Goal: Transaction & Acquisition: Purchase product/service

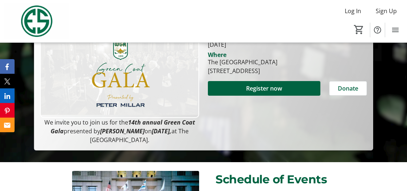
scroll to position [176, 0]
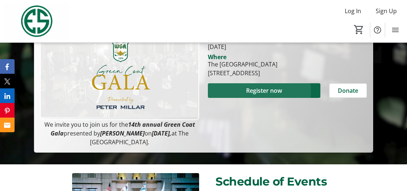
click at [259, 95] on span "Register now" at bounding box center [264, 90] width 36 height 9
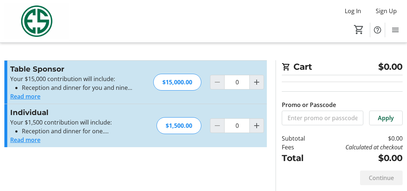
click at [322, 95] on div "Promo or Passcode Apply" at bounding box center [342, 103] width 121 height 43
click at [226, 156] on div "Promo or Passcode Apply Table Sponsor Your $15,000 contribution will include: R…" at bounding box center [135, 107] width 263 height 95
click at [345, 13] on span "Log In" at bounding box center [353, 11] width 16 height 9
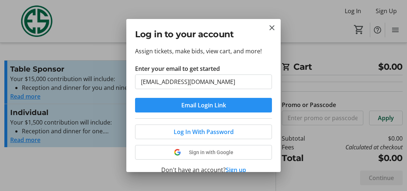
type input "[EMAIL_ADDRESS][DOMAIN_NAME]"
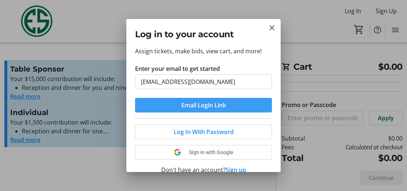
click at [210, 109] on span "Email Login Link" at bounding box center [203, 105] width 45 height 9
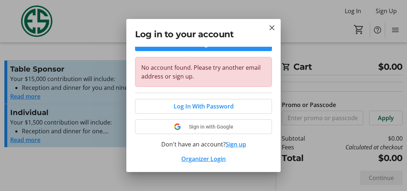
scroll to position [66, 0]
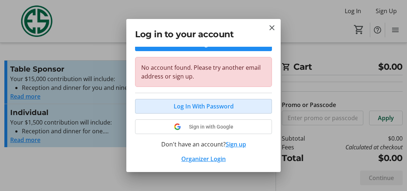
click at [174, 110] on span "Log In With Password" at bounding box center [204, 106] width 60 height 9
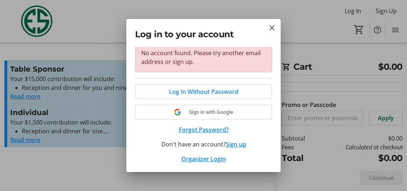
scroll to position [120, 0]
click at [272, 27] on mat-icon "Close" at bounding box center [272, 27] width 9 height 9
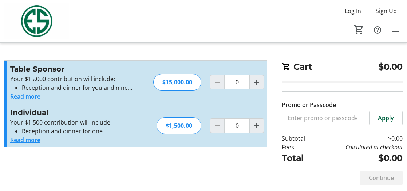
click at [38, 27] on img at bounding box center [36, 21] width 65 height 36
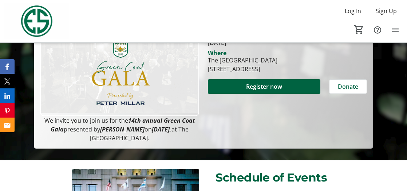
scroll to position [180, 0]
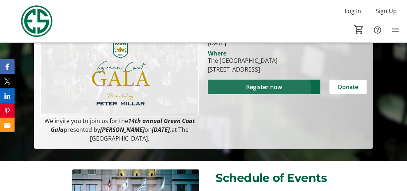
click at [254, 91] on span "Register now" at bounding box center [264, 86] width 36 height 9
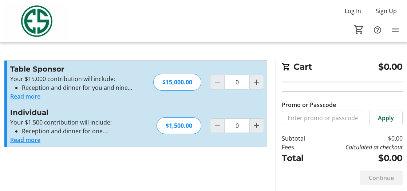
click at [372, 179] on div "Continue" at bounding box center [381, 177] width 43 height 15
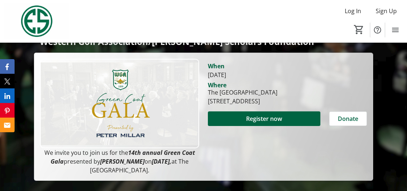
scroll to position [147, 0]
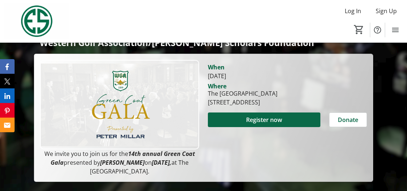
click at [250, 124] on span "Register now" at bounding box center [264, 119] width 36 height 9
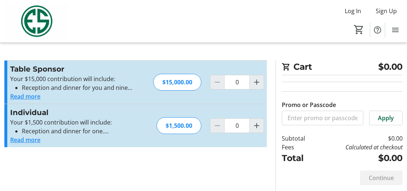
click at [34, 144] on button "Read more" at bounding box center [25, 139] width 30 height 9
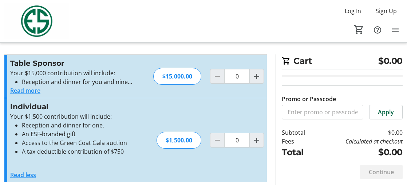
scroll to position [77, 0]
click at [34, 171] on button "Read less" at bounding box center [23, 174] width 26 height 9
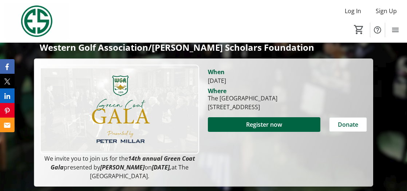
scroll to position [147, 0]
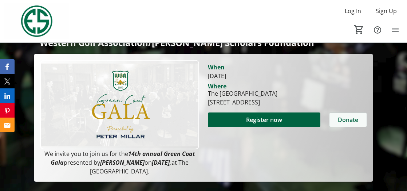
click at [342, 124] on span "Donate" at bounding box center [348, 119] width 20 height 9
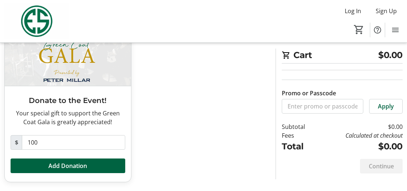
scroll to position [107, 0]
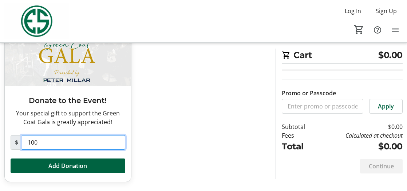
click at [37, 136] on input "100" at bounding box center [73, 142] width 103 height 15
click at [46, 135] on input "100" at bounding box center [73, 142] width 103 height 15
type input "1,000.00"
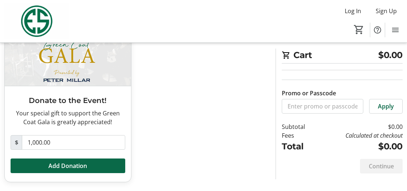
click at [63, 163] on span "Add Donation" at bounding box center [67, 165] width 39 height 9
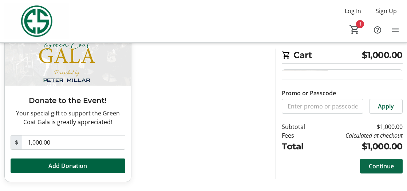
click at [372, 161] on span "Continue" at bounding box center [381, 165] width 25 height 9
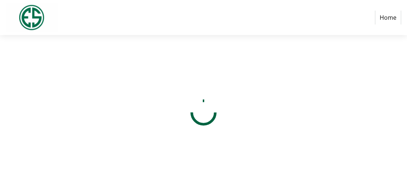
select select "US"
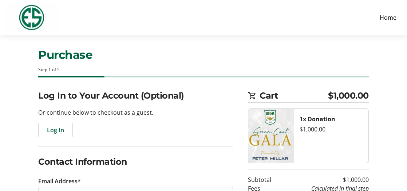
scroll to position [6, 0]
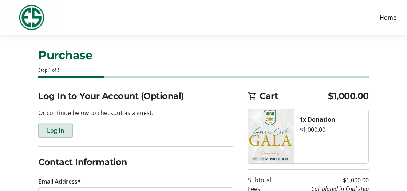
click at [57, 134] on span "Log In" at bounding box center [55, 130] width 17 height 9
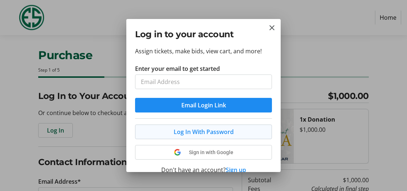
click at [194, 164] on div "Log In With Password Sign in with Google Don't have an account? Sign up Organiz…" at bounding box center [203, 153] width 137 height 70
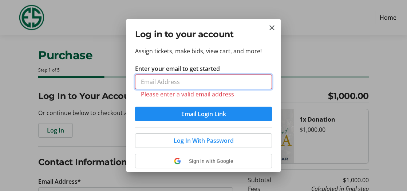
click at [145, 89] on input "Enter your email to get started" at bounding box center [203, 81] width 137 height 15
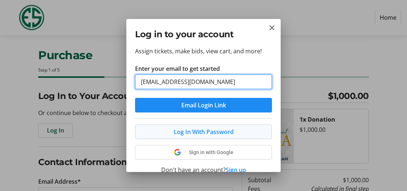
type input "[EMAIL_ADDRESS][DOMAIN_NAME]"
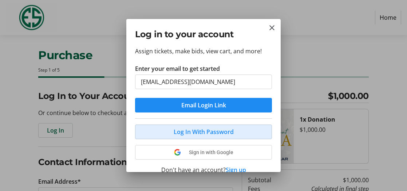
click at [189, 136] on span "Log In With Password" at bounding box center [204, 131] width 60 height 9
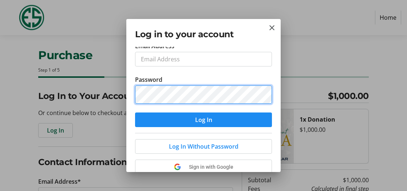
scroll to position [32, 0]
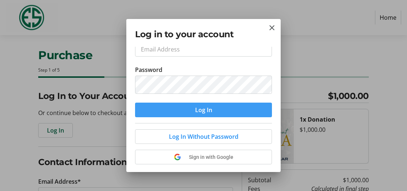
click at [211, 114] on span "Log In" at bounding box center [203, 109] width 17 height 9
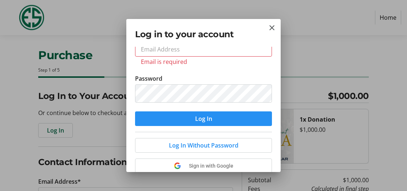
click at [208, 123] on span "Log In" at bounding box center [203, 118] width 17 height 9
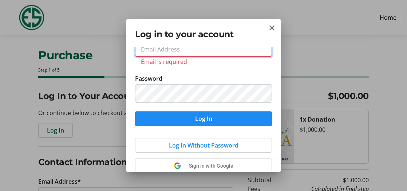
click at [151, 56] on input "Email Address" at bounding box center [203, 49] width 137 height 15
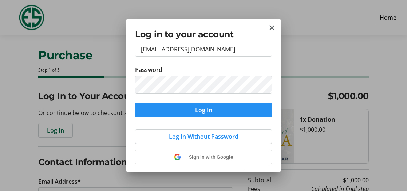
click at [196, 114] on span "Log In" at bounding box center [203, 109] width 17 height 9
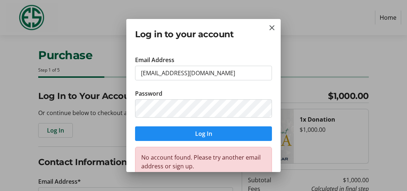
scroll to position [6, 0]
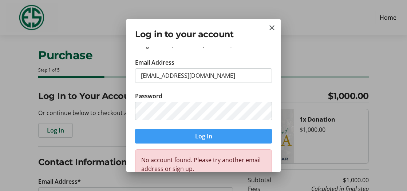
click at [193, 145] on span "submit" at bounding box center [203, 135] width 137 height 17
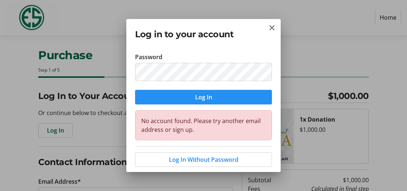
scroll to position [46, 0]
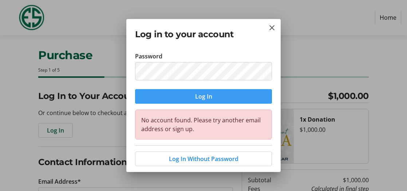
click at [203, 101] on span "Log In" at bounding box center [203, 96] width 17 height 9
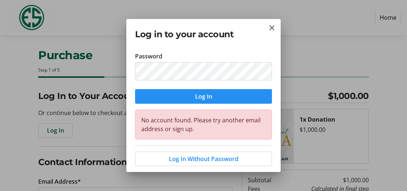
click at [203, 101] on span "Log In" at bounding box center [203, 96] width 17 height 9
click at [228, 43] on input "[EMAIL_ADDRESS][DOMAIN_NAME]" at bounding box center [203, 35] width 137 height 15
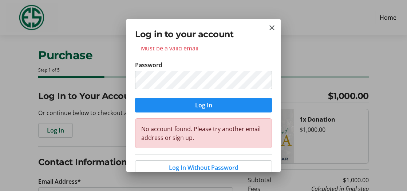
type input "f"
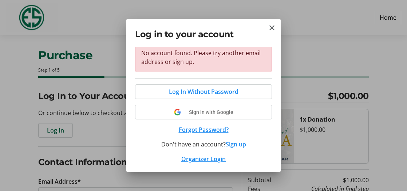
scroll to position [186, 0]
click at [199, 157] on link "Organizer Login" at bounding box center [203, 158] width 44 height 8
